Goal: Information Seeking & Learning: Check status

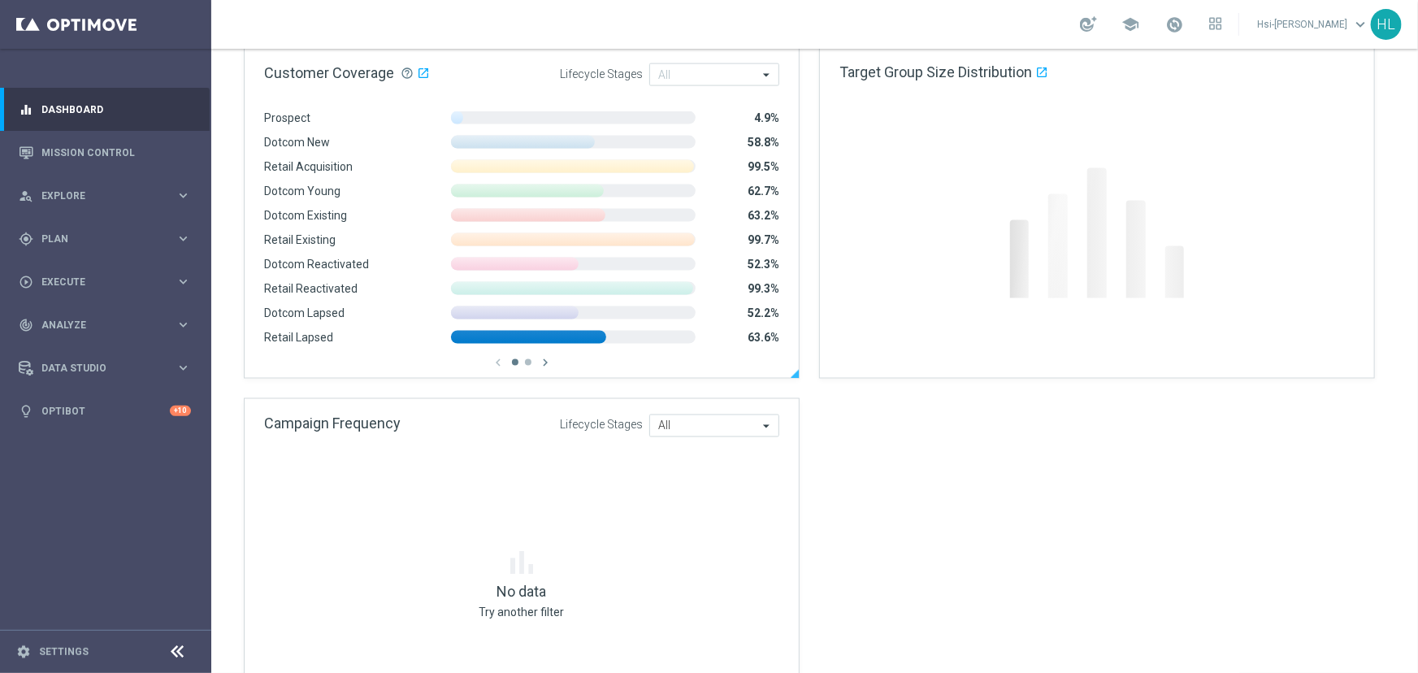
scroll to position [1262, 0]
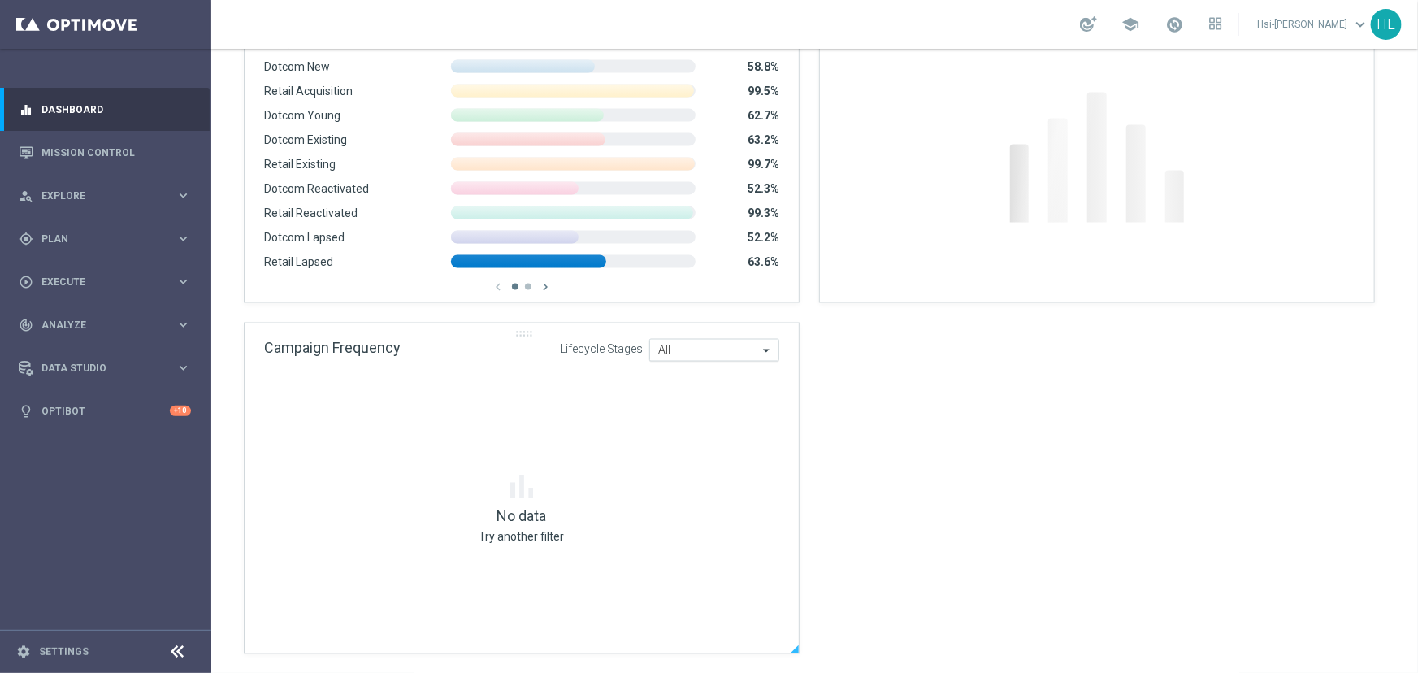
click at [708, 357] on div "All All" at bounding box center [714, 350] width 130 height 23
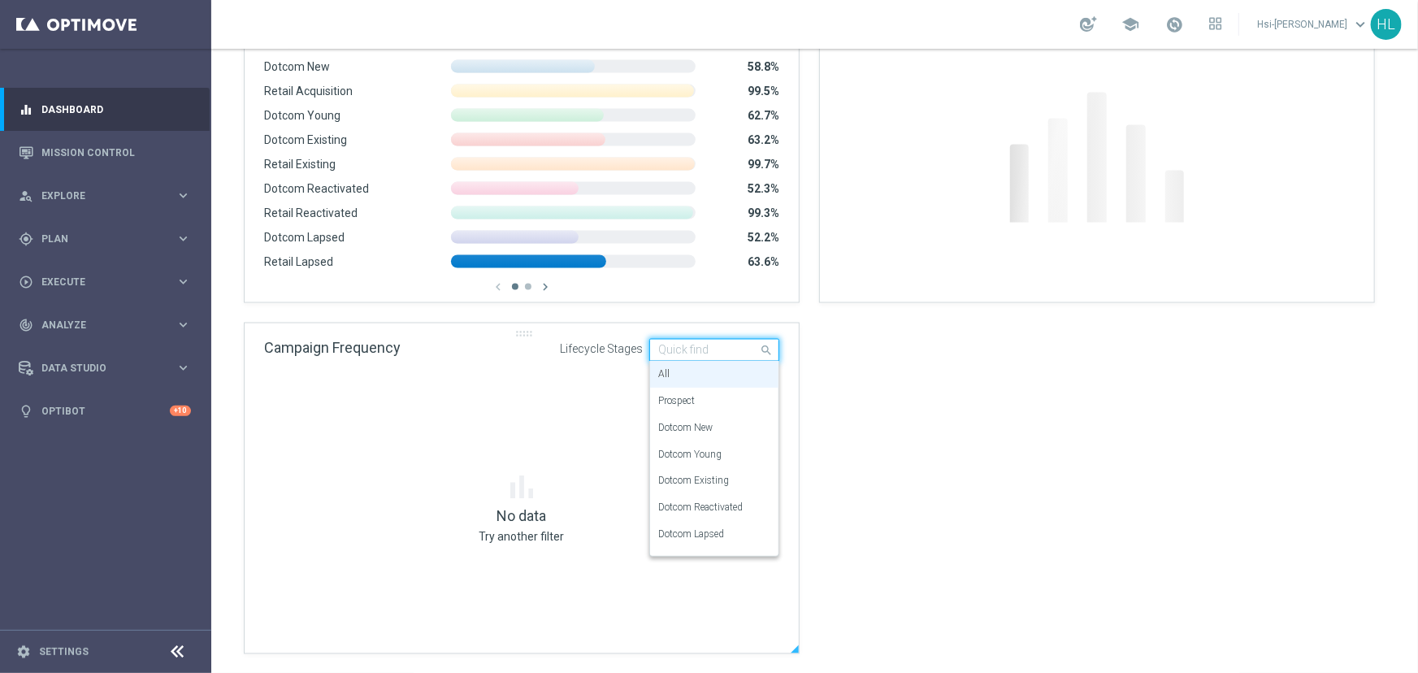
click at [533, 369] on div "Campaign Frequency .cls-1 { fill: #d1d8dc; } Lifecycle Stages Quick find All" at bounding box center [522, 349] width 554 height 52
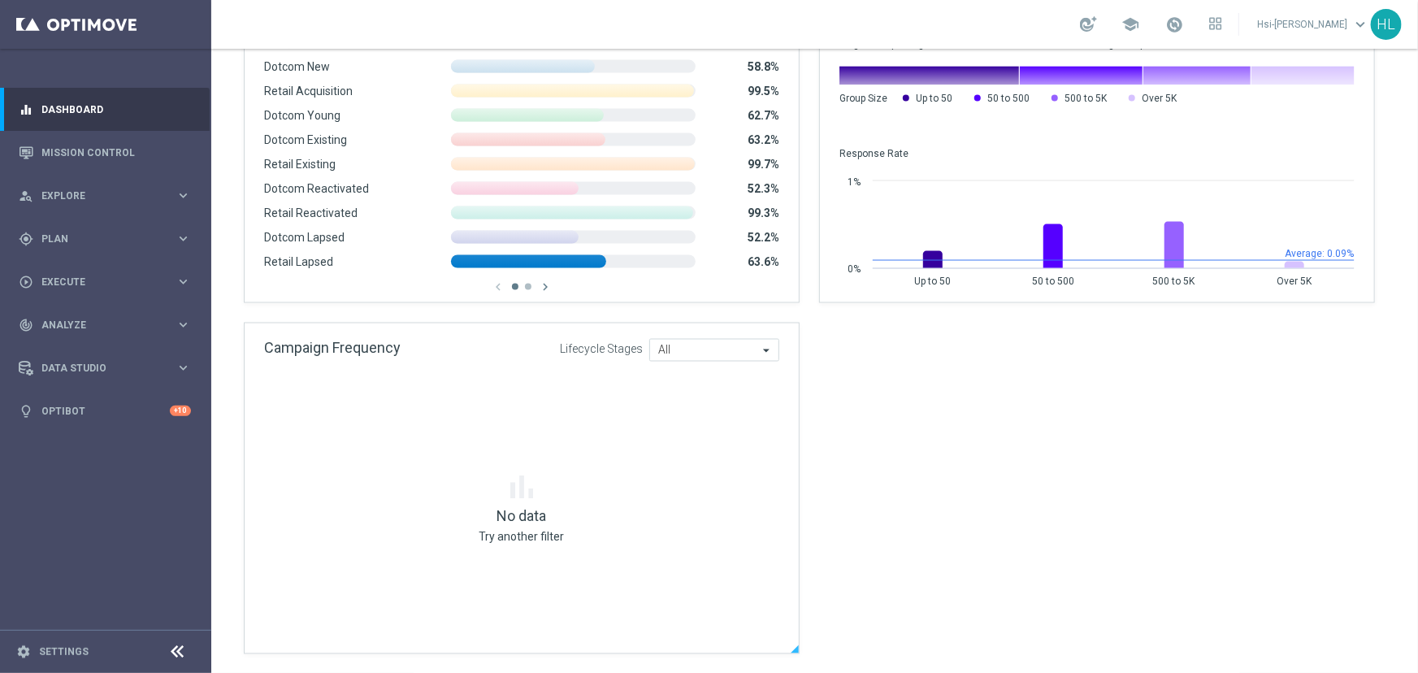
drag, startPoint x: 463, startPoint y: 532, endPoint x: 599, endPoint y: 534, distance: 135.7
click at [601, 536] on div "bar_chart No data Try another filter" at bounding box center [521, 510] width 515 height 270
click at [599, 534] on div "bar_chart No data Try another filter" at bounding box center [521, 510] width 515 height 270
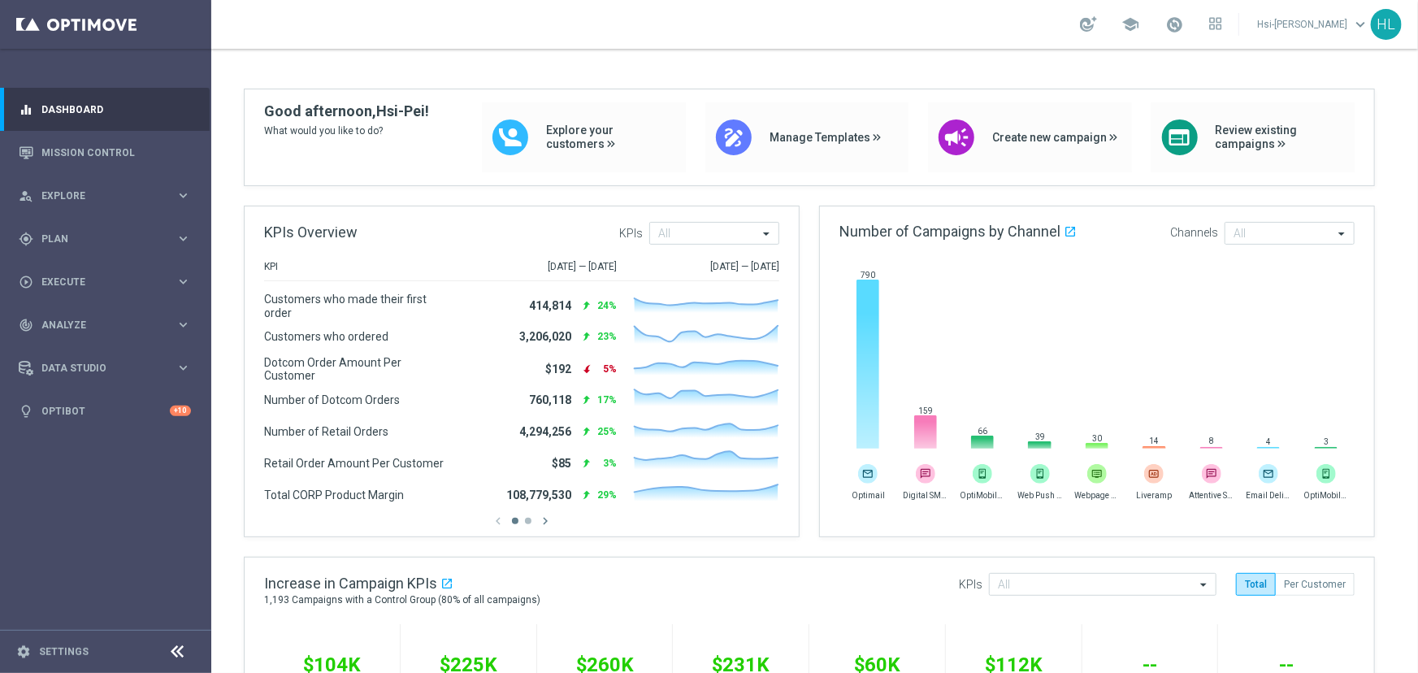
scroll to position [0, 0]
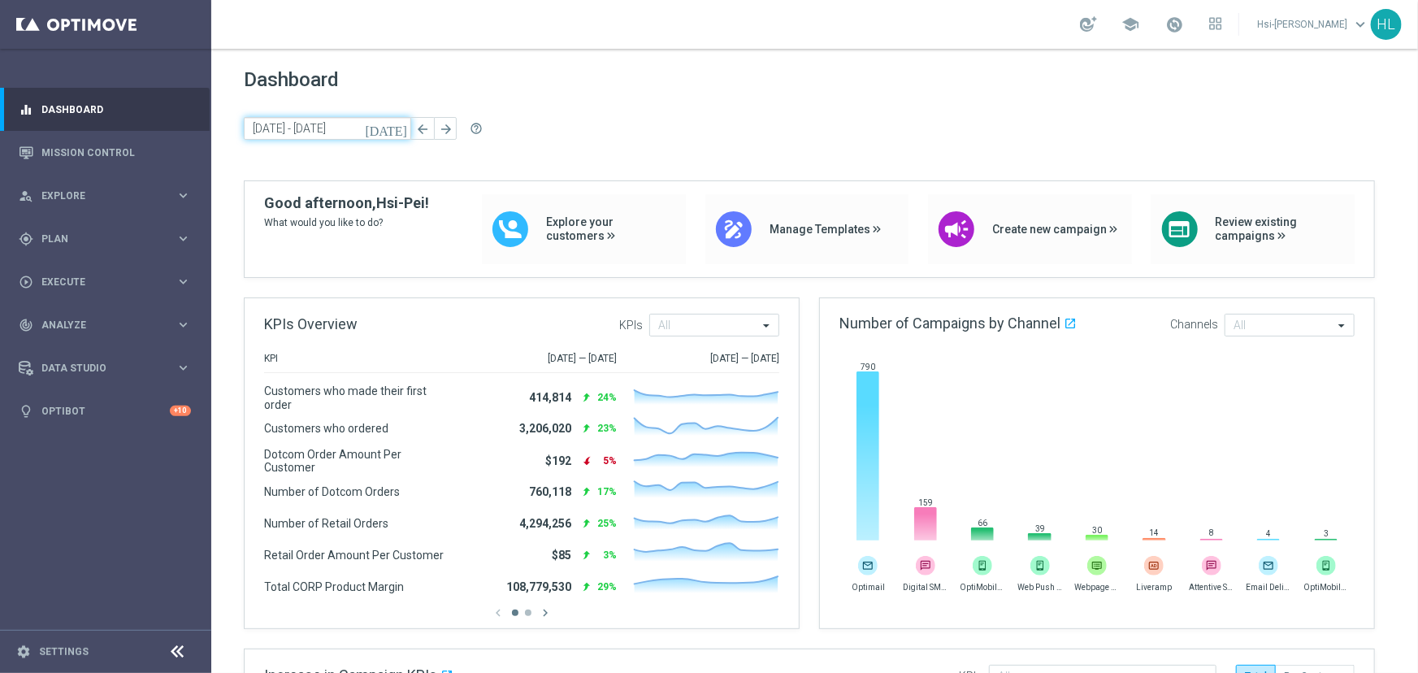
click at [298, 127] on input "[DATE] - [DATE]" at bounding box center [327, 128] width 167 height 23
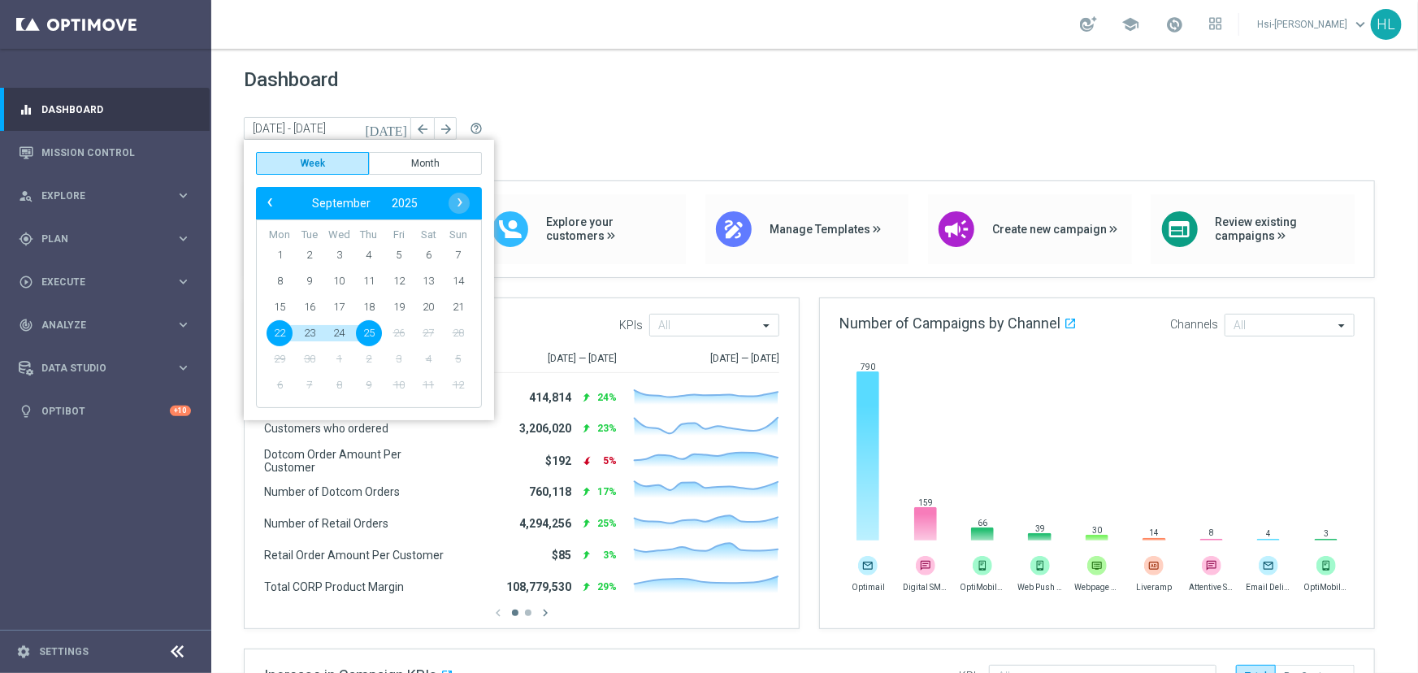
click at [600, 122] on div "[DATE] [DATE] - [DATE] arrow_back arrow_forward help_outline" at bounding box center [814, 129] width 1141 height 24
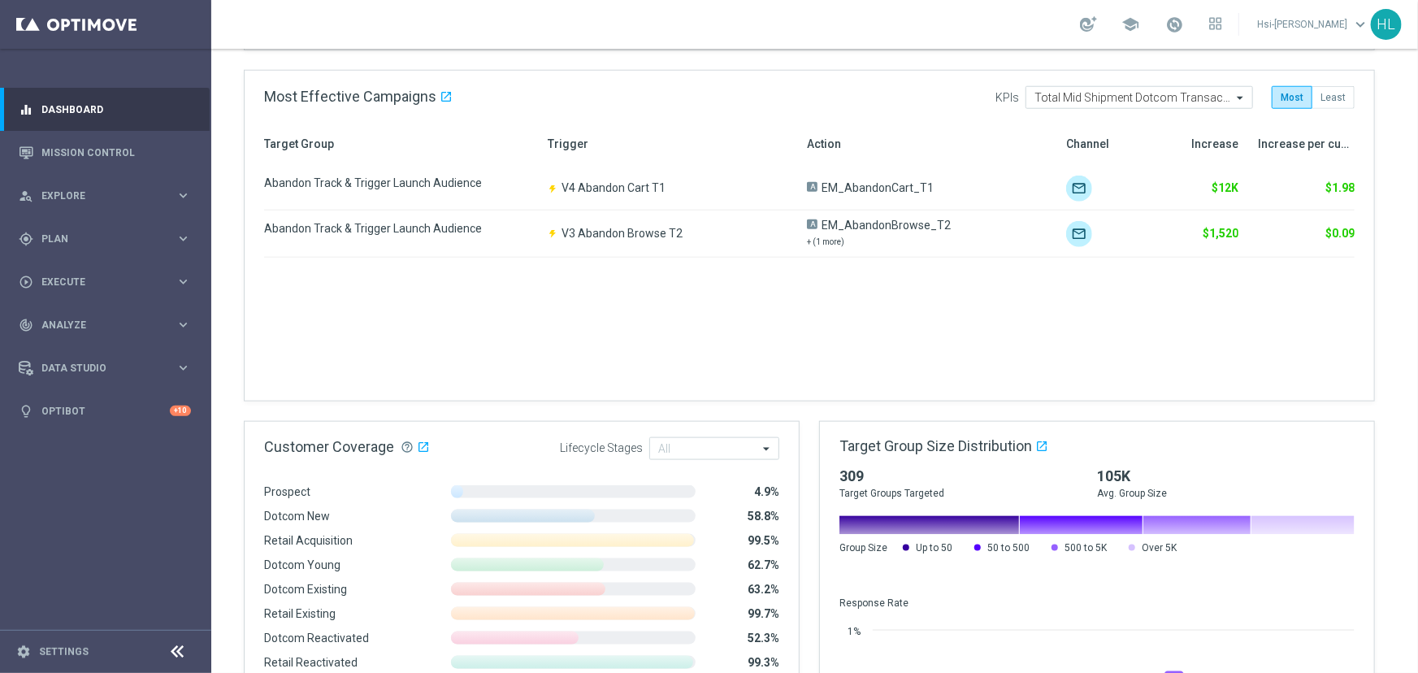
scroll to position [1262, 0]
